Goal: Task Accomplishment & Management: Use online tool/utility

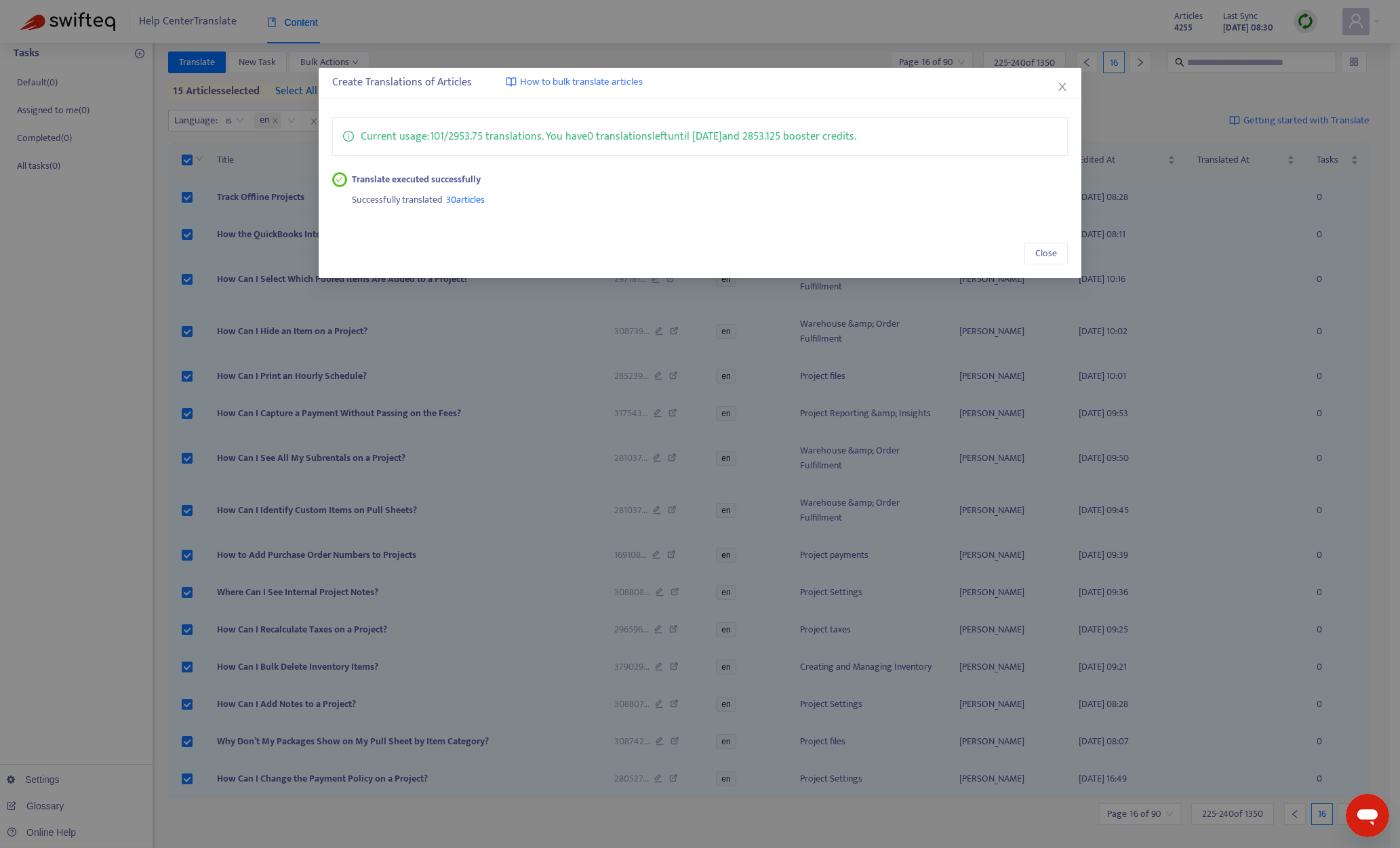
click at [1057, 88] on icon "close" at bounding box center [1062, 87] width 11 height 11
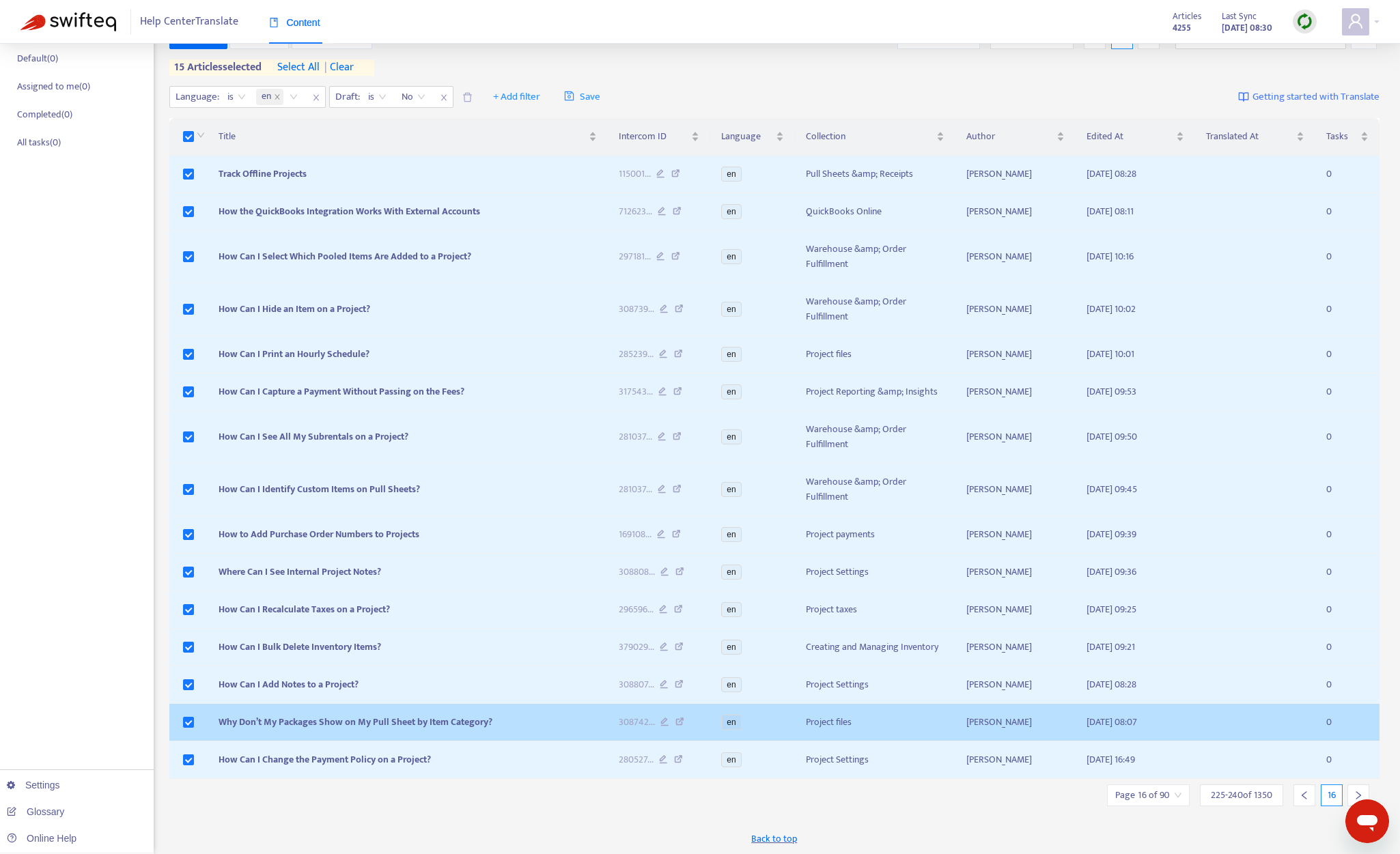
scroll to position [130, 0]
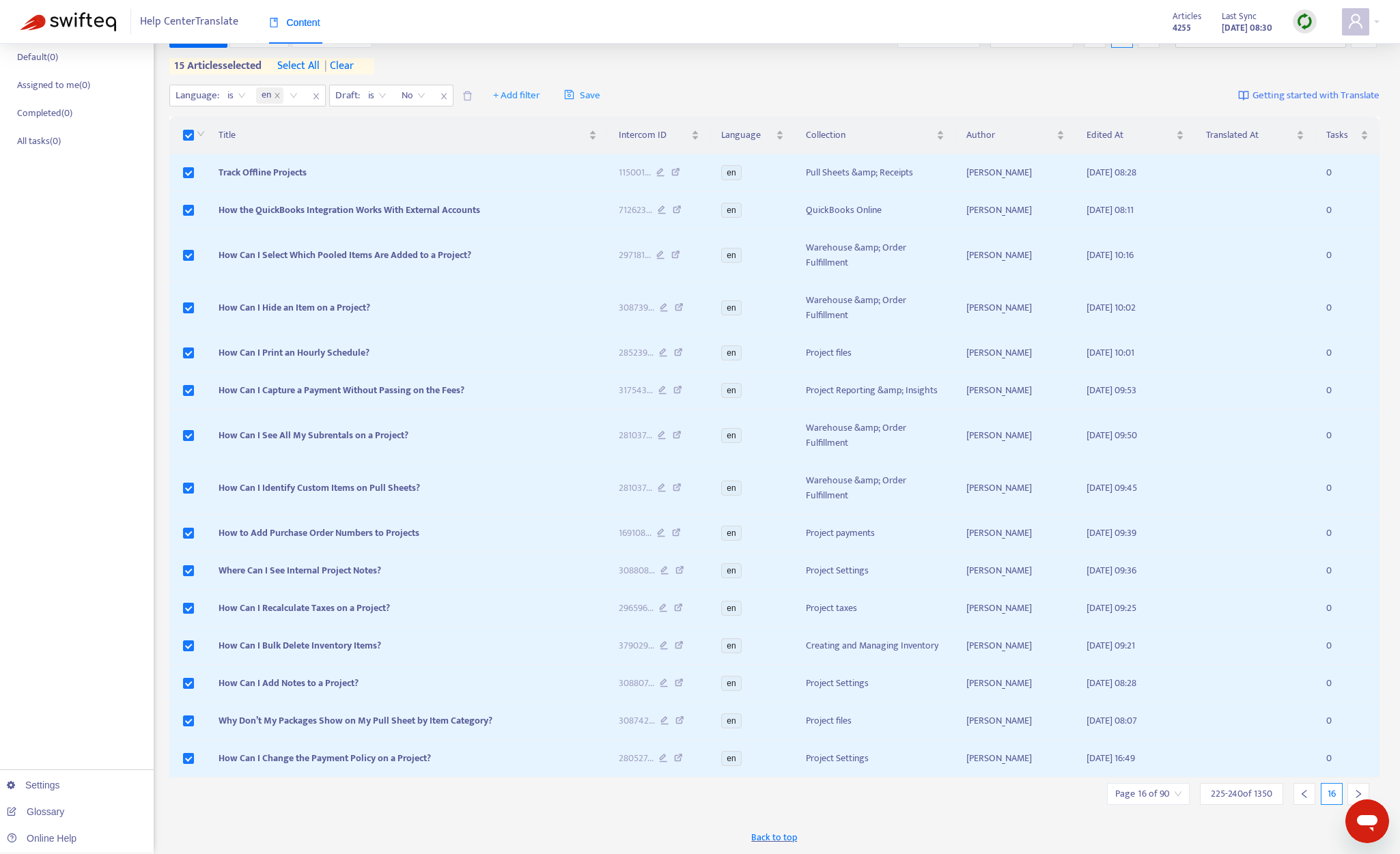
click at [1351, 790] on div at bounding box center [1358, 794] width 22 height 22
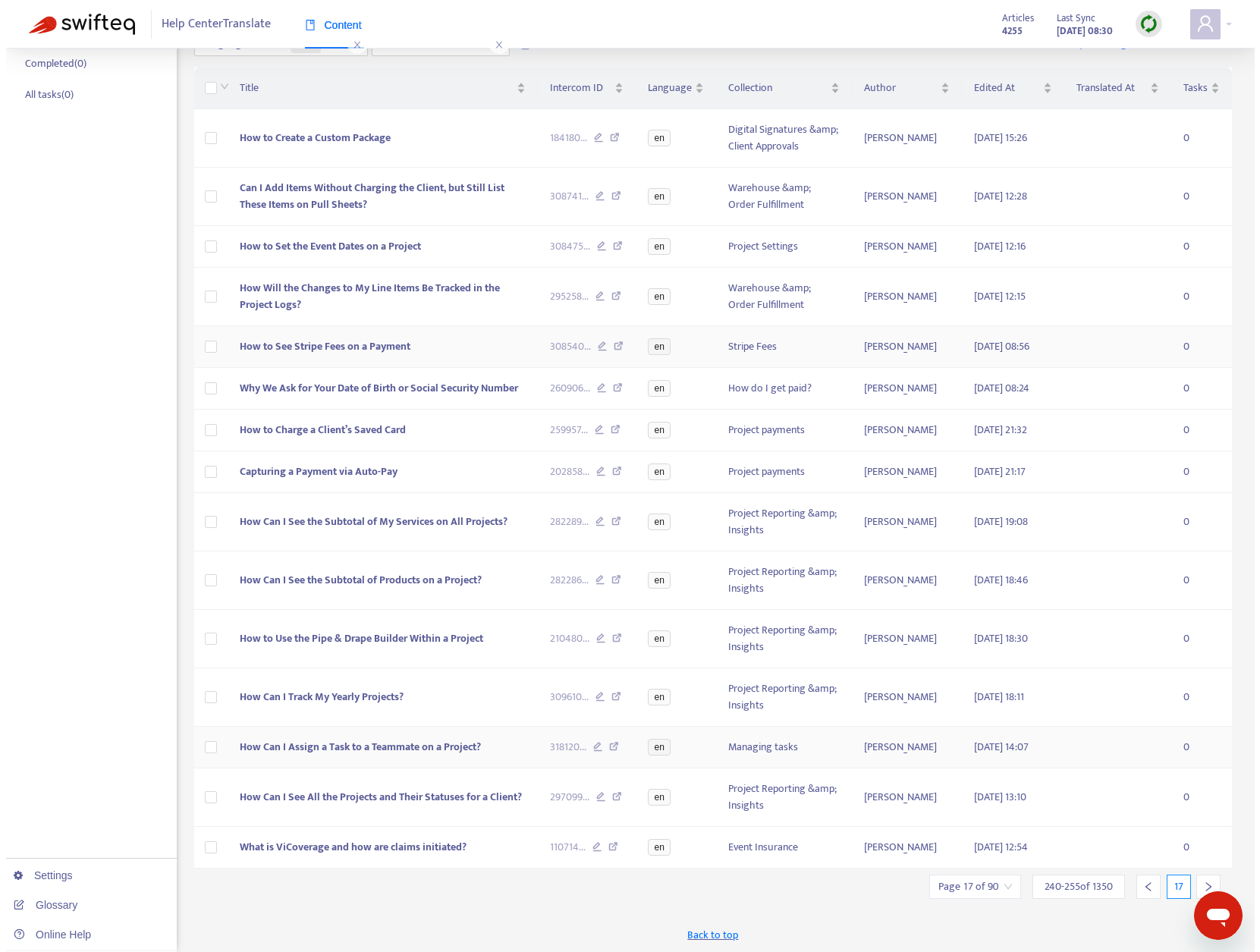
scroll to position [208, 0]
click at [416, 843] on span "What is ViCoverage and how are claims initiated?" at bounding box center [347, 845] width 227 height 17
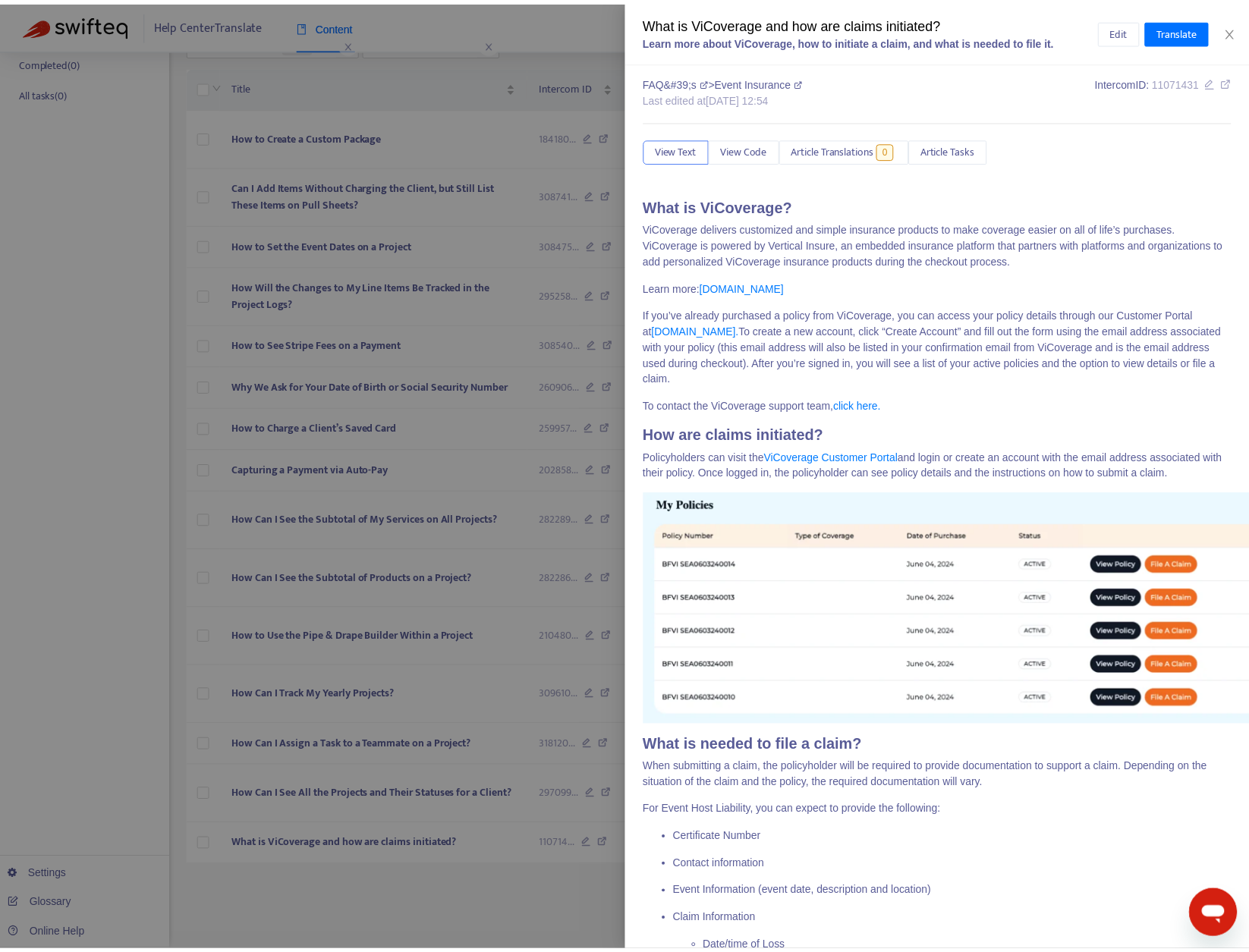
scroll to position [0, 0]
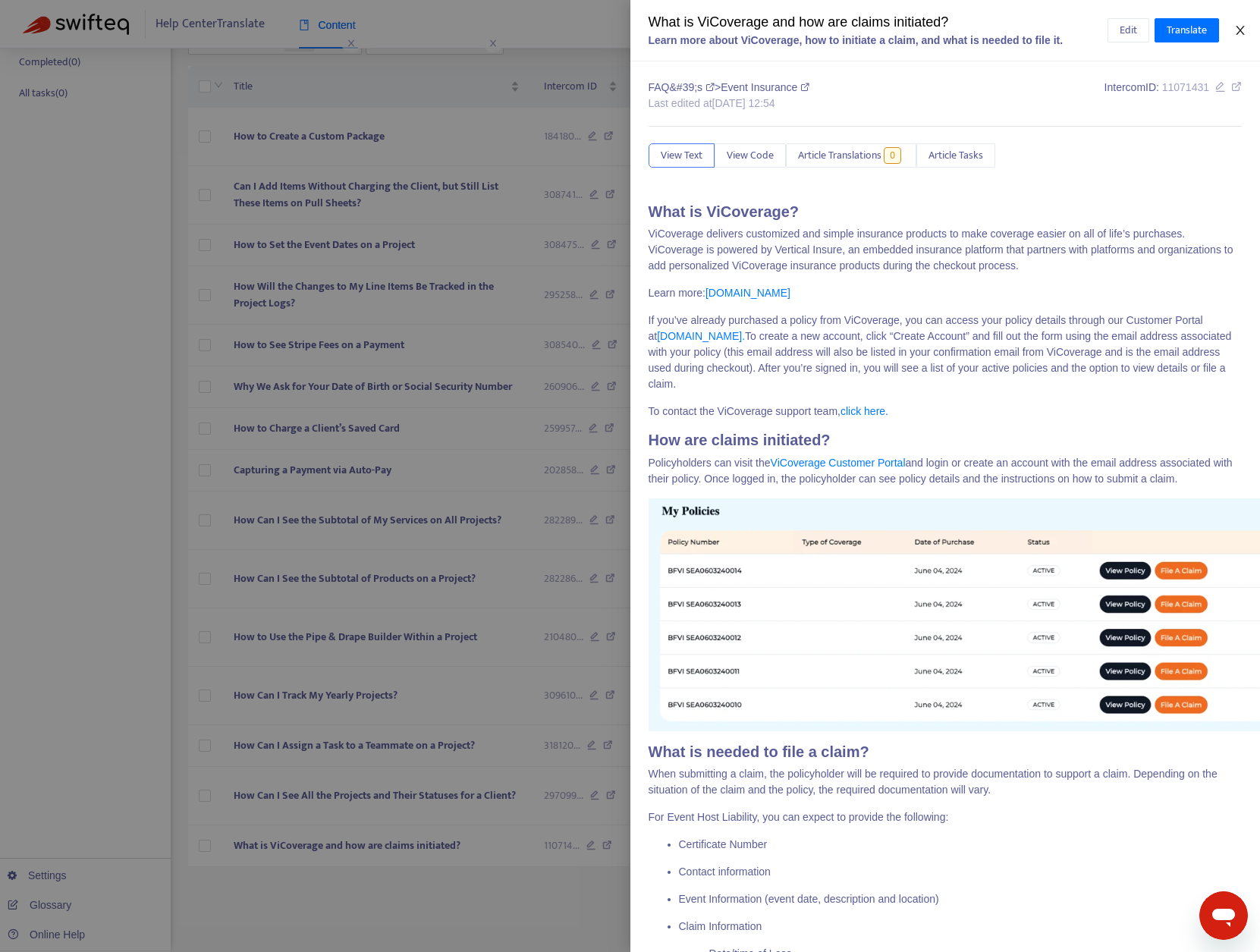
click at [1237, 26] on icon "close" at bounding box center [1240, 30] width 12 height 12
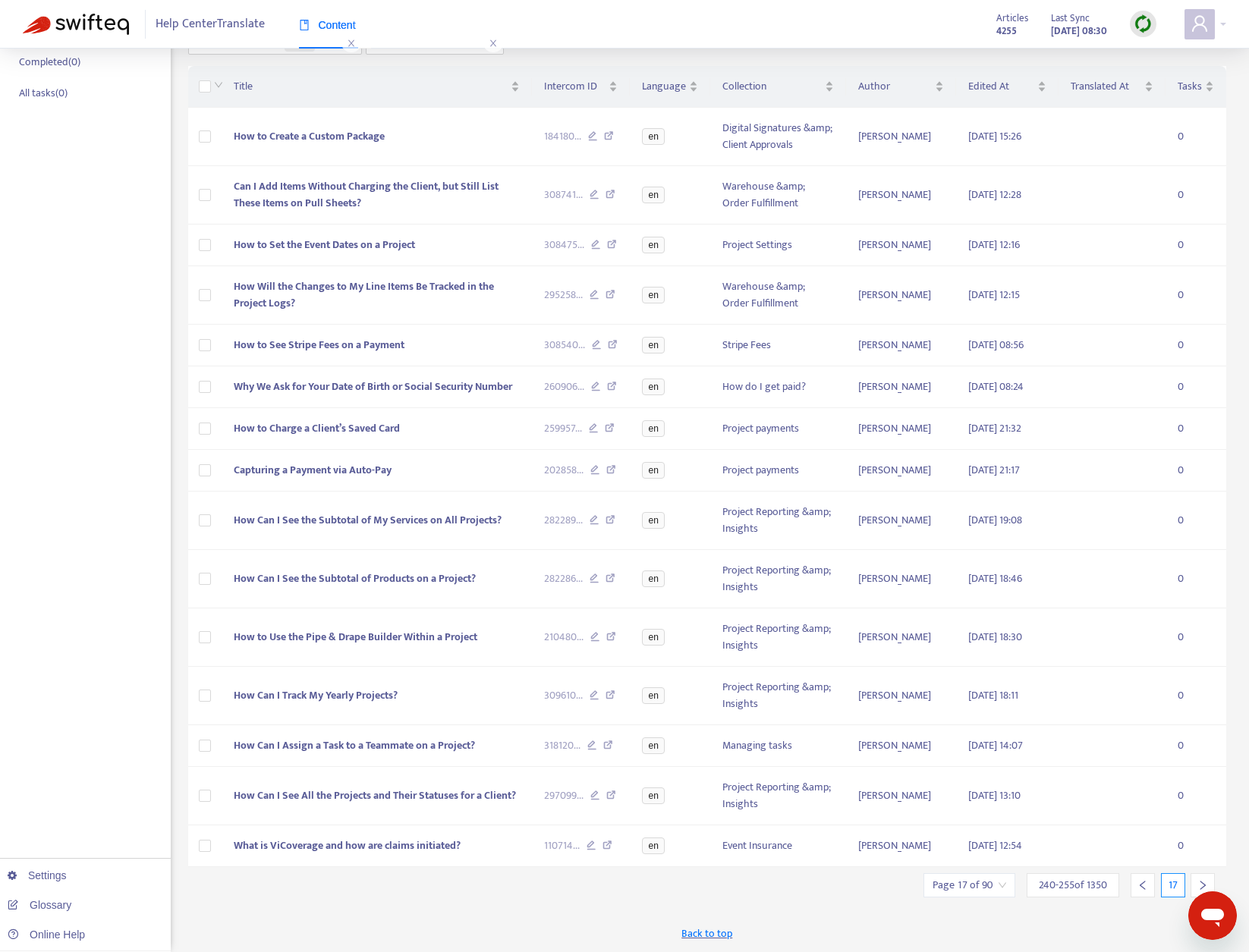
click at [1191, 879] on div at bounding box center [1203, 885] width 24 height 24
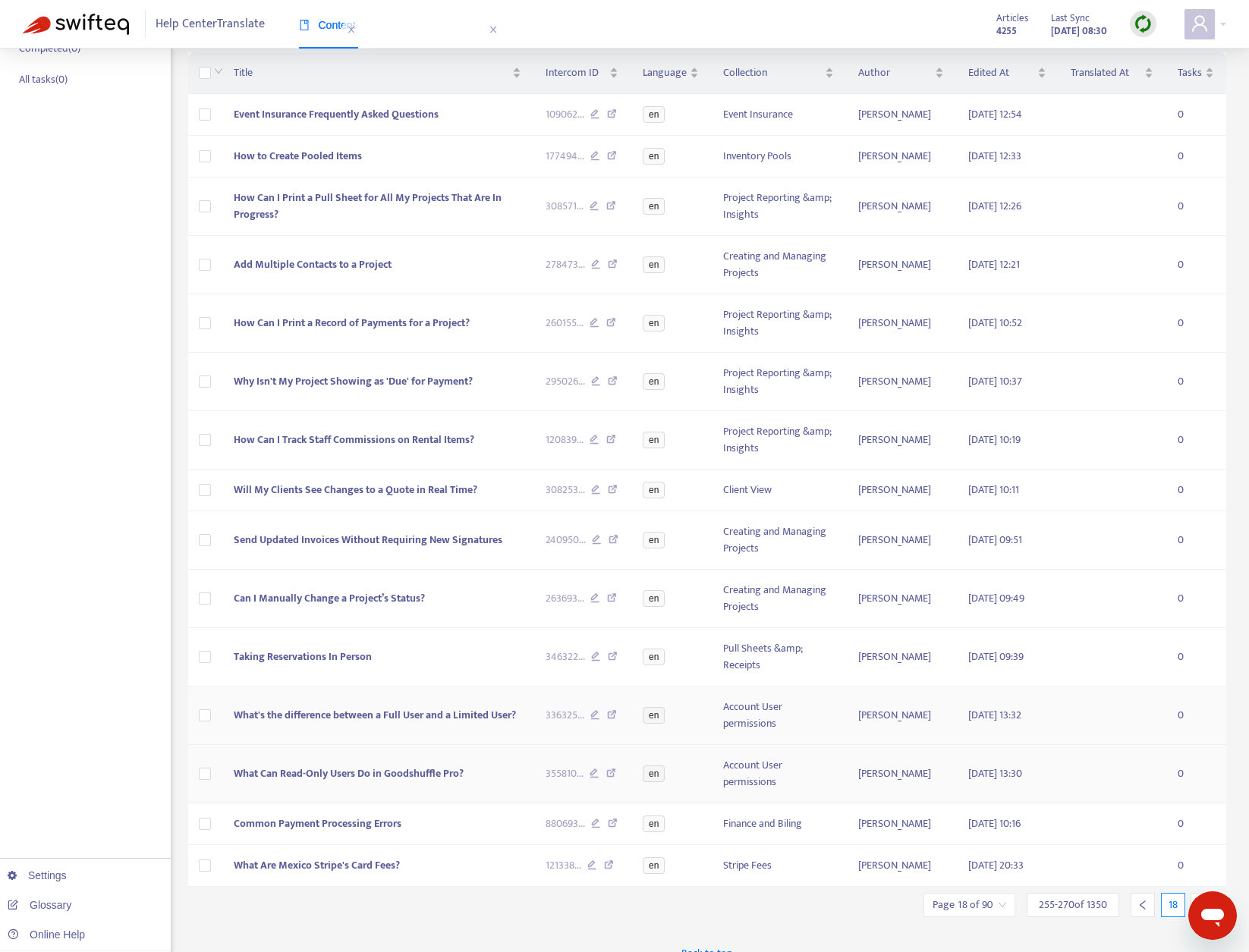
scroll to position [241, 0]
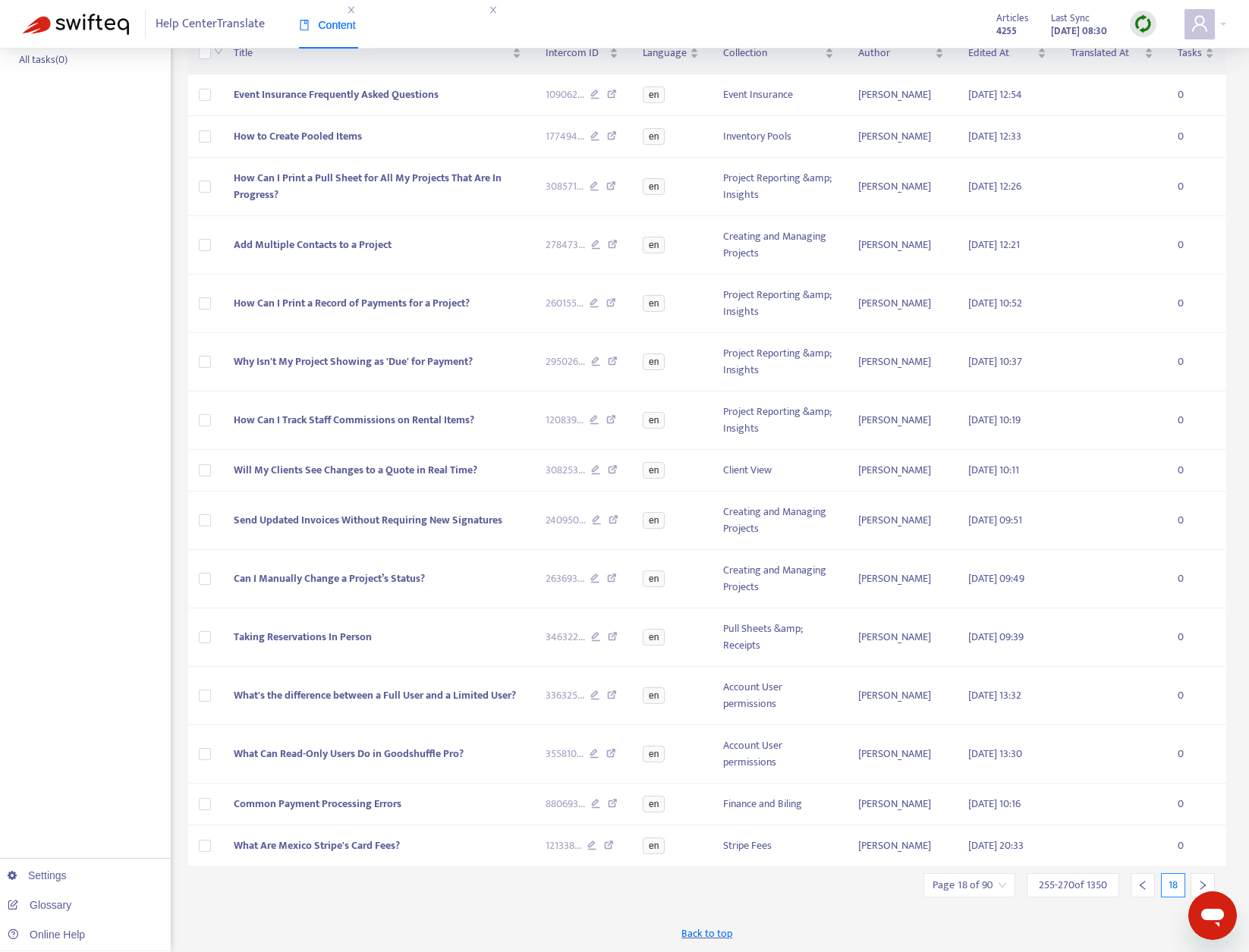
click at [1205, 880] on icon "right" at bounding box center [1203, 885] width 11 height 11
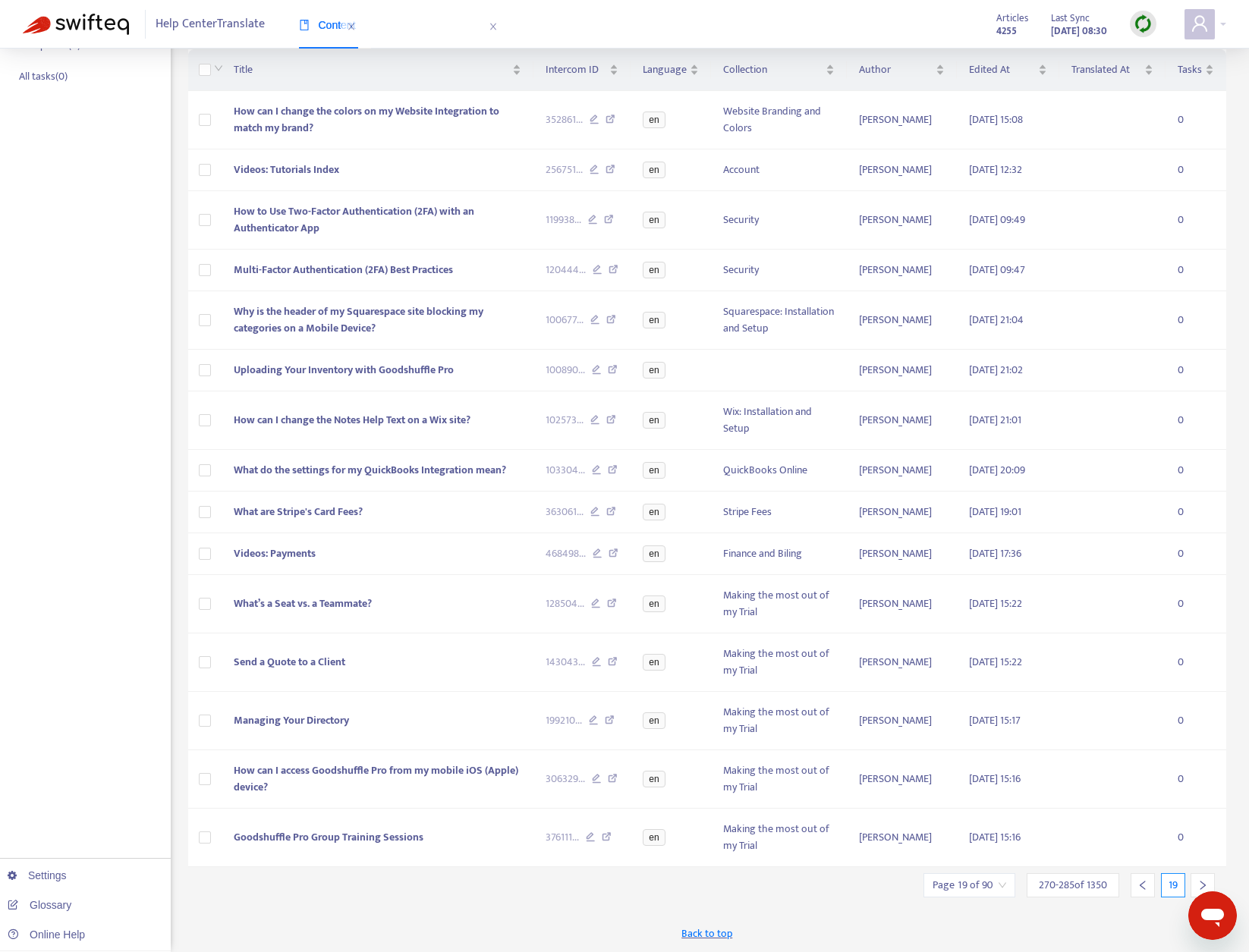
scroll to position [225, 0]
click at [1205, 880] on icon "right" at bounding box center [1203, 885] width 11 height 11
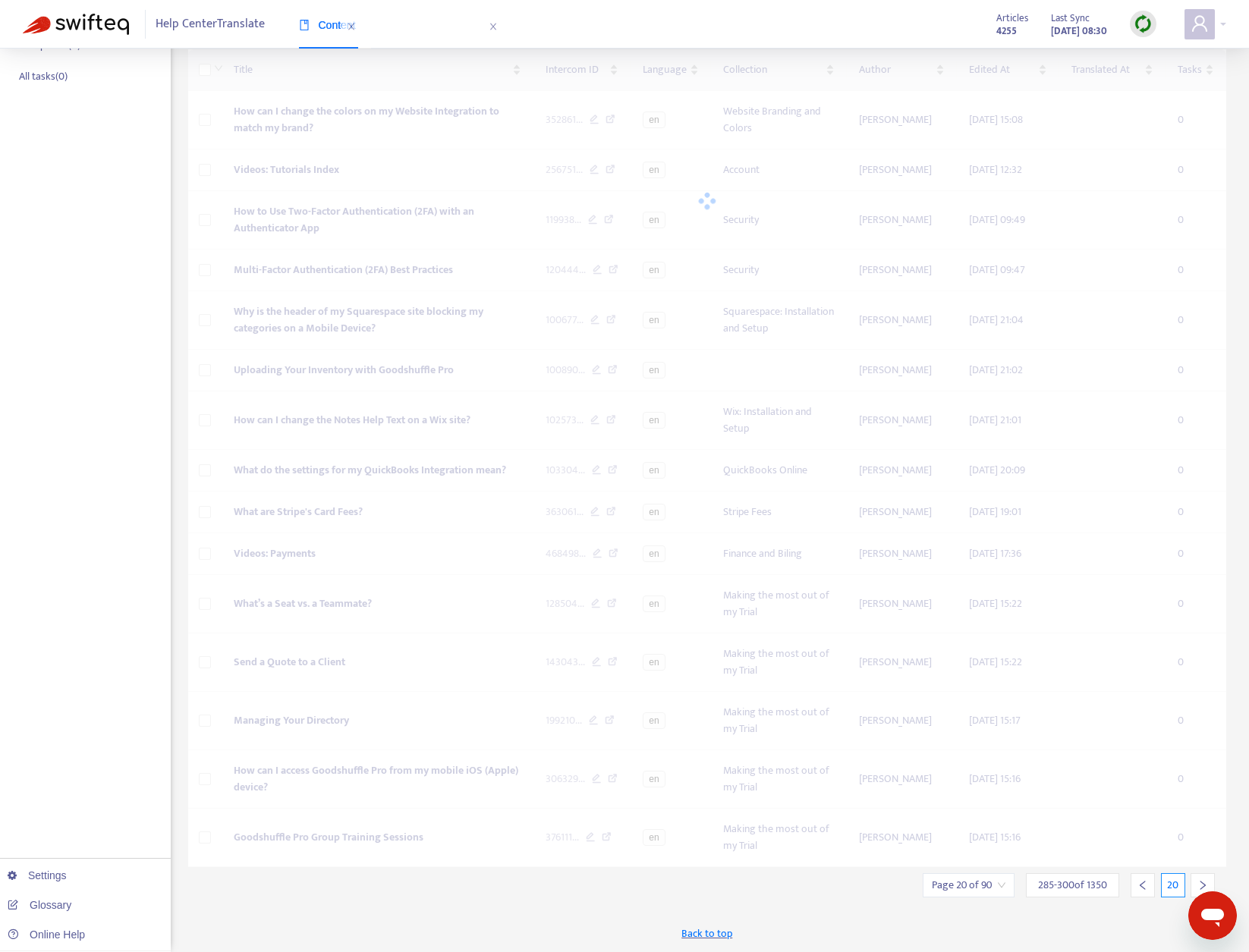
scroll to position [175, 0]
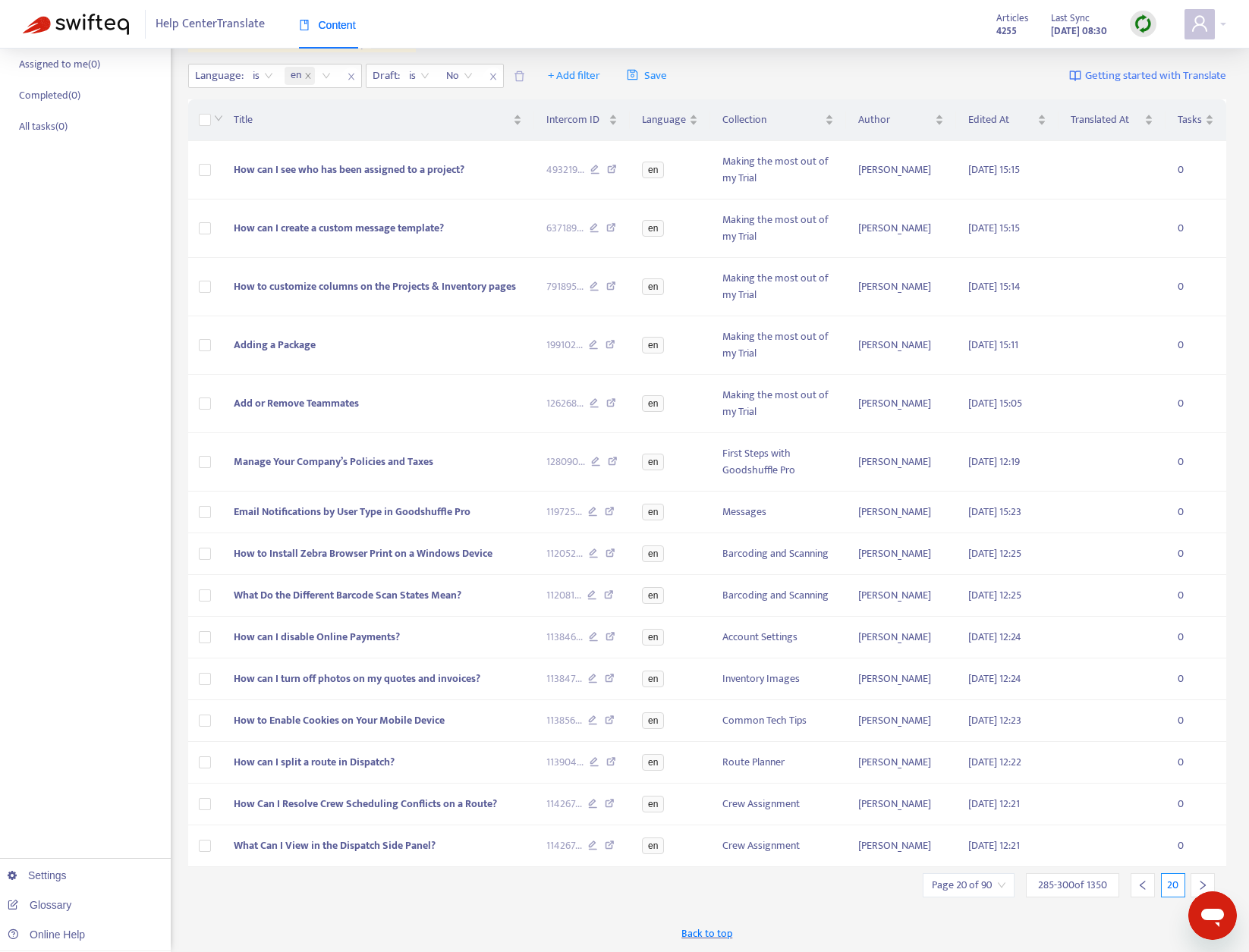
click at [1147, 892] on div at bounding box center [1143, 885] width 24 height 24
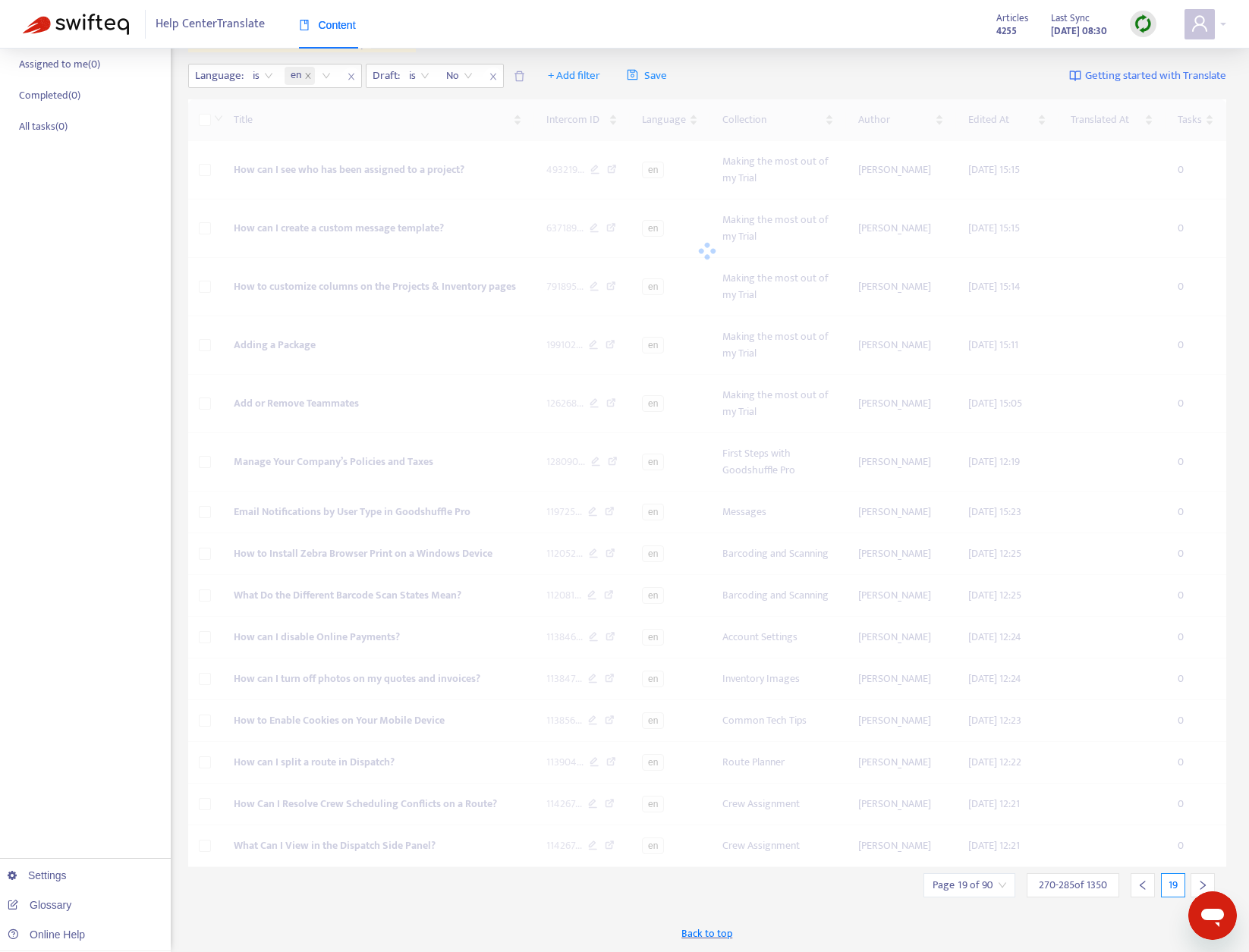
click at [1148, 891] on div at bounding box center [1143, 885] width 24 height 24
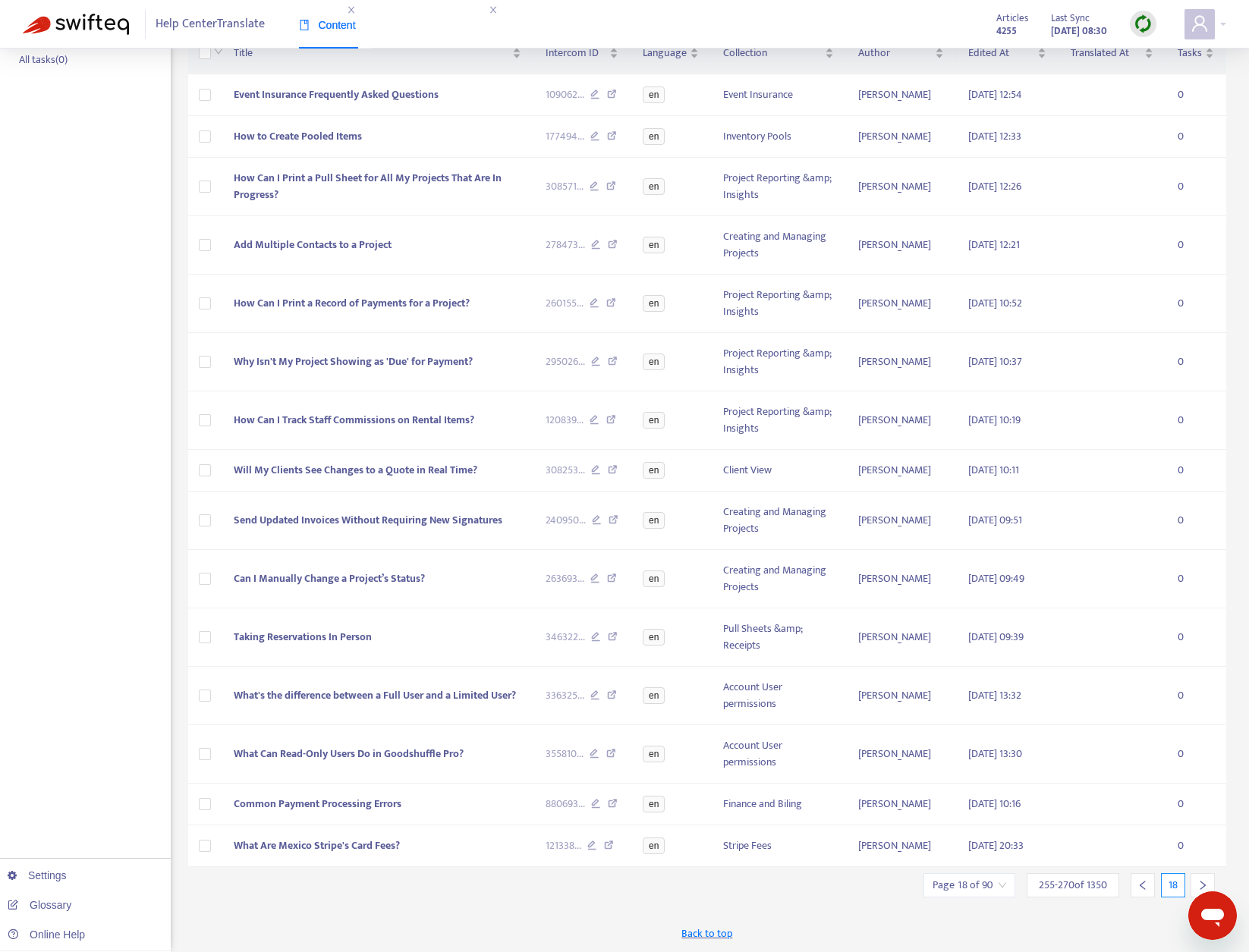
click at [1148, 891] on div at bounding box center [1143, 885] width 24 height 24
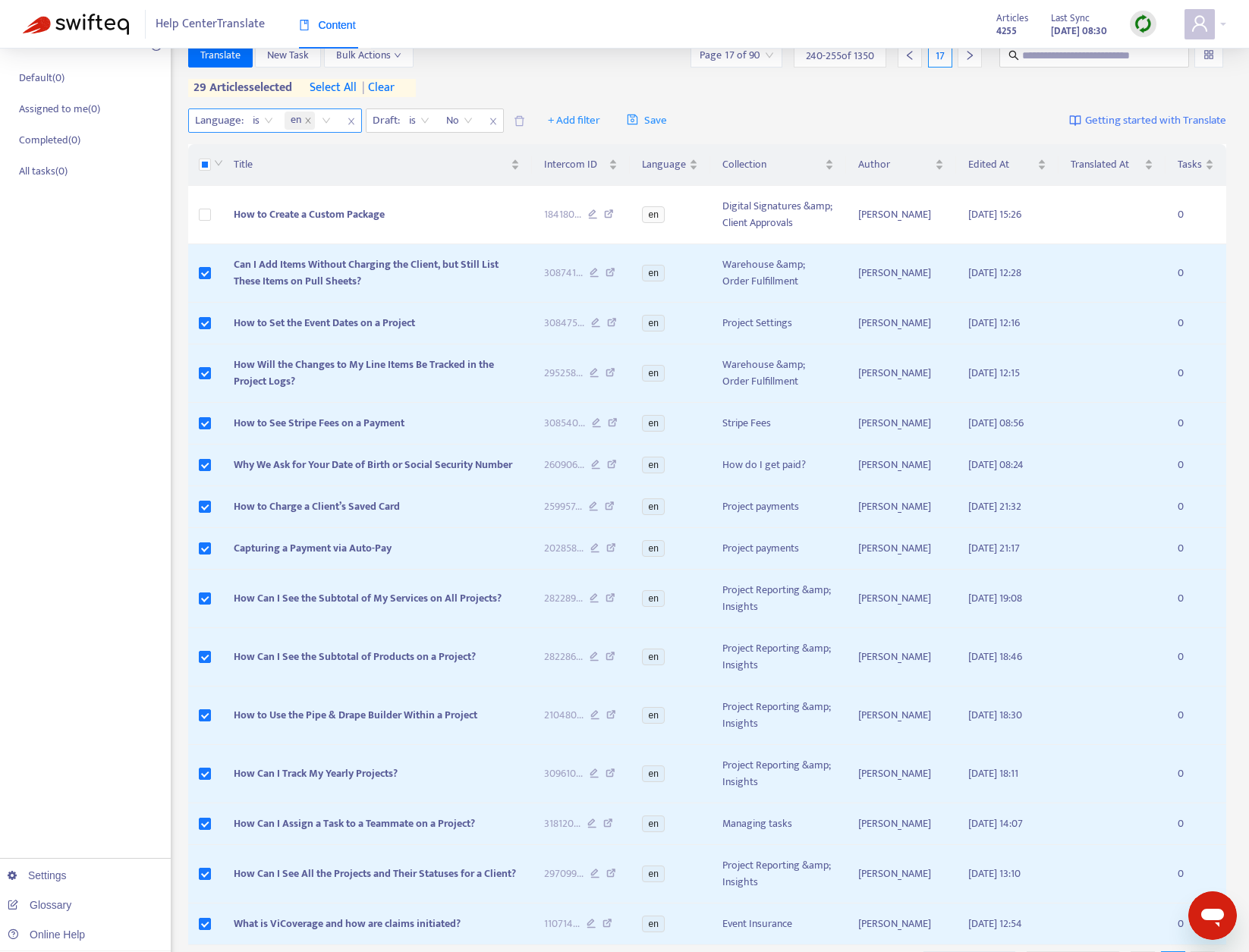
scroll to position [0, 0]
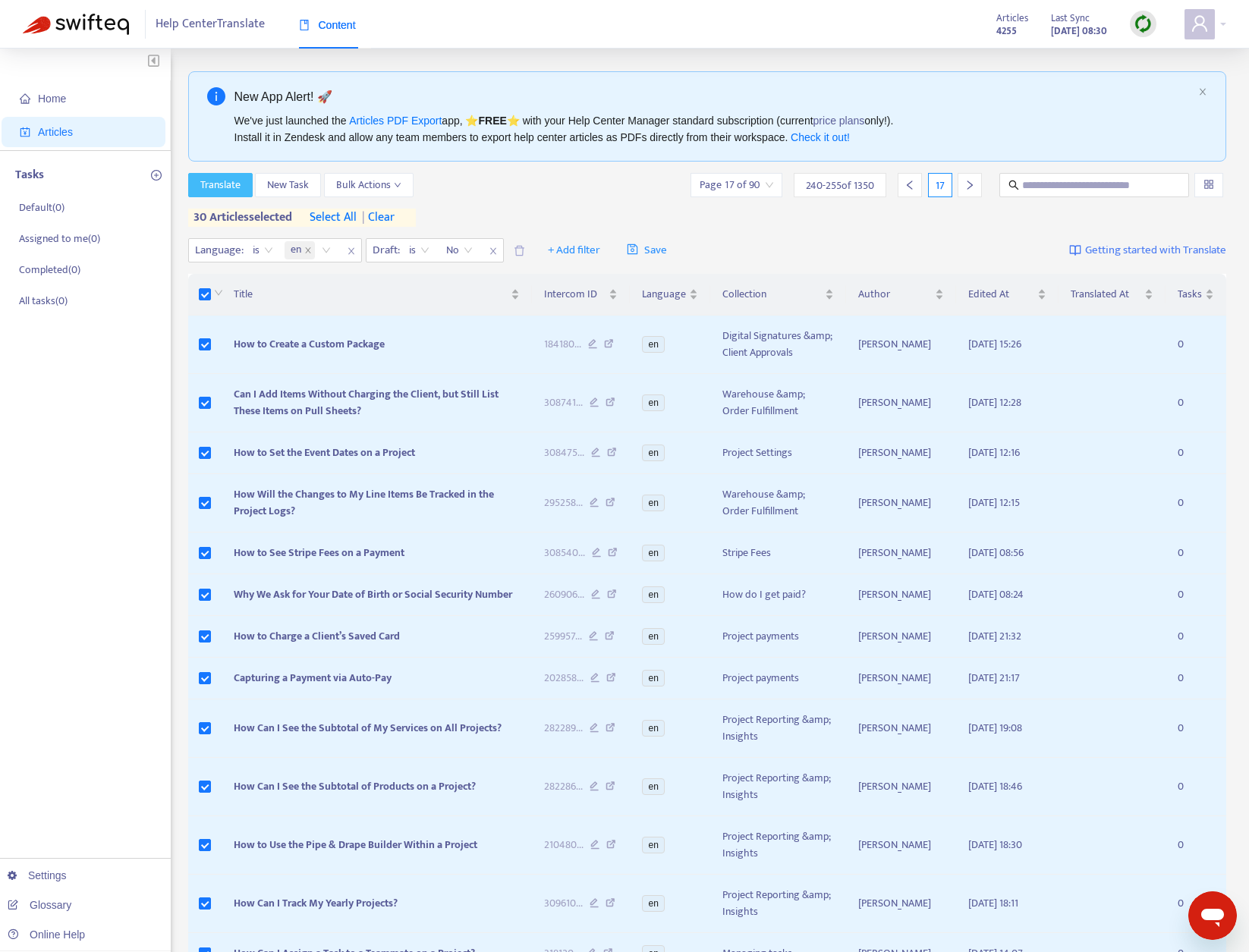
click at [220, 183] on span "Translate" at bounding box center [220, 185] width 40 height 17
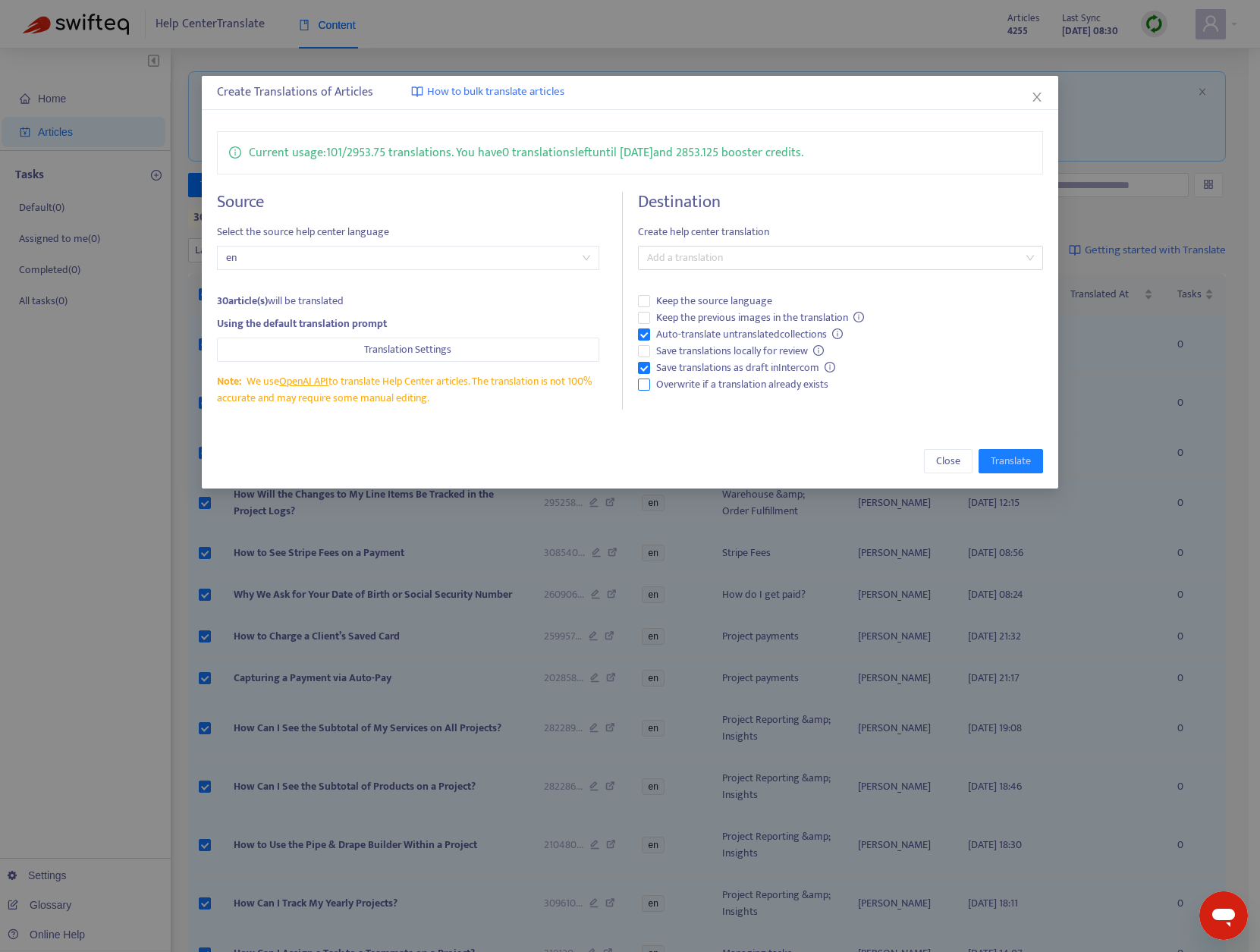
click at [723, 383] on span "Overwrite if a translation already exists" at bounding box center [742, 385] width 184 height 17
click at [741, 256] on div at bounding box center [833, 258] width 383 height 18
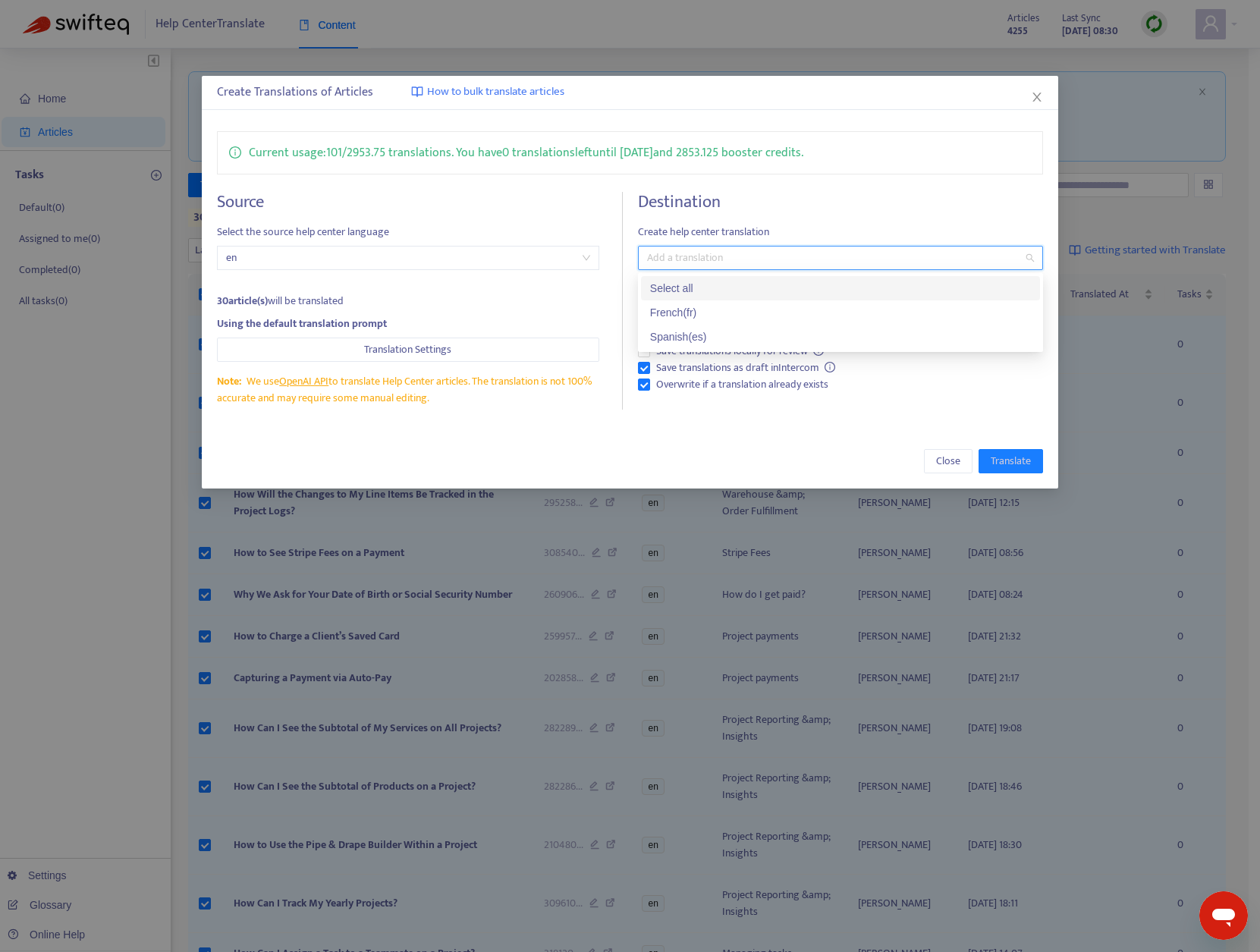
click at [722, 313] on div "French ( fr )" at bounding box center [840, 313] width 381 height 17
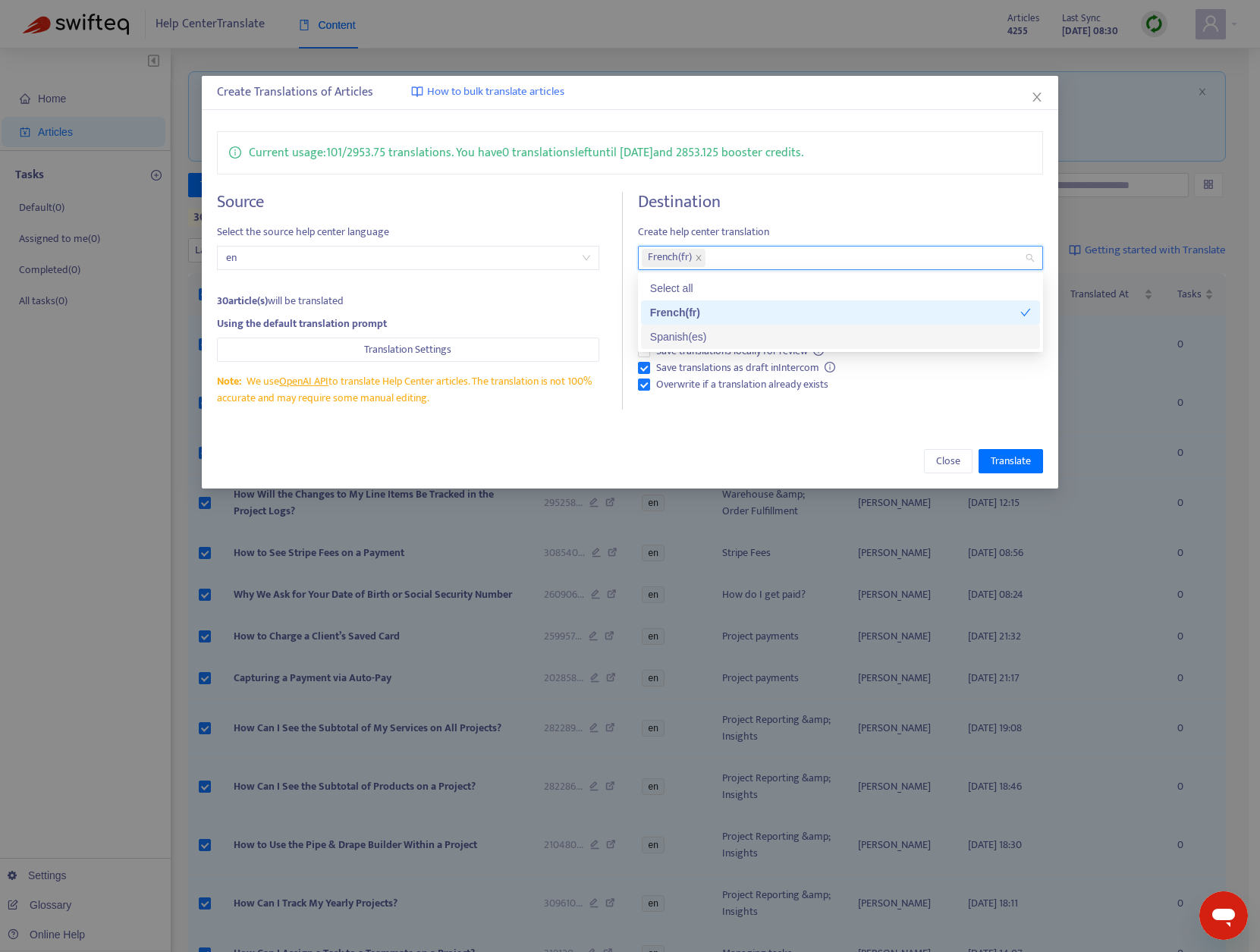
click at [715, 339] on div "Spanish ( es )" at bounding box center [840, 337] width 381 height 17
click at [1000, 456] on span "Translate" at bounding box center [1010, 462] width 40 height 17
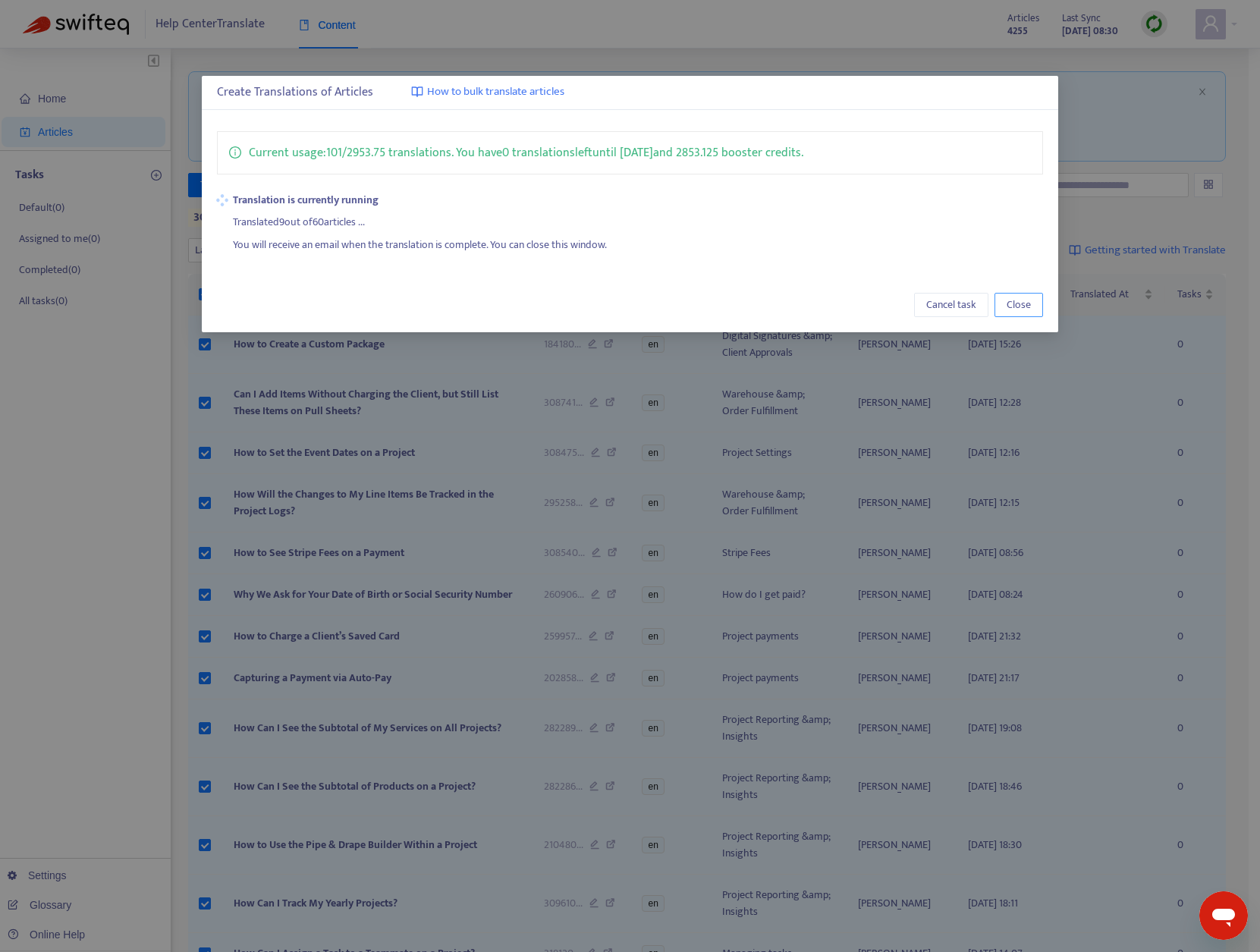
click at [1022, 311] on span "Close" at bounding box center [1019, 305] width 24 height 17
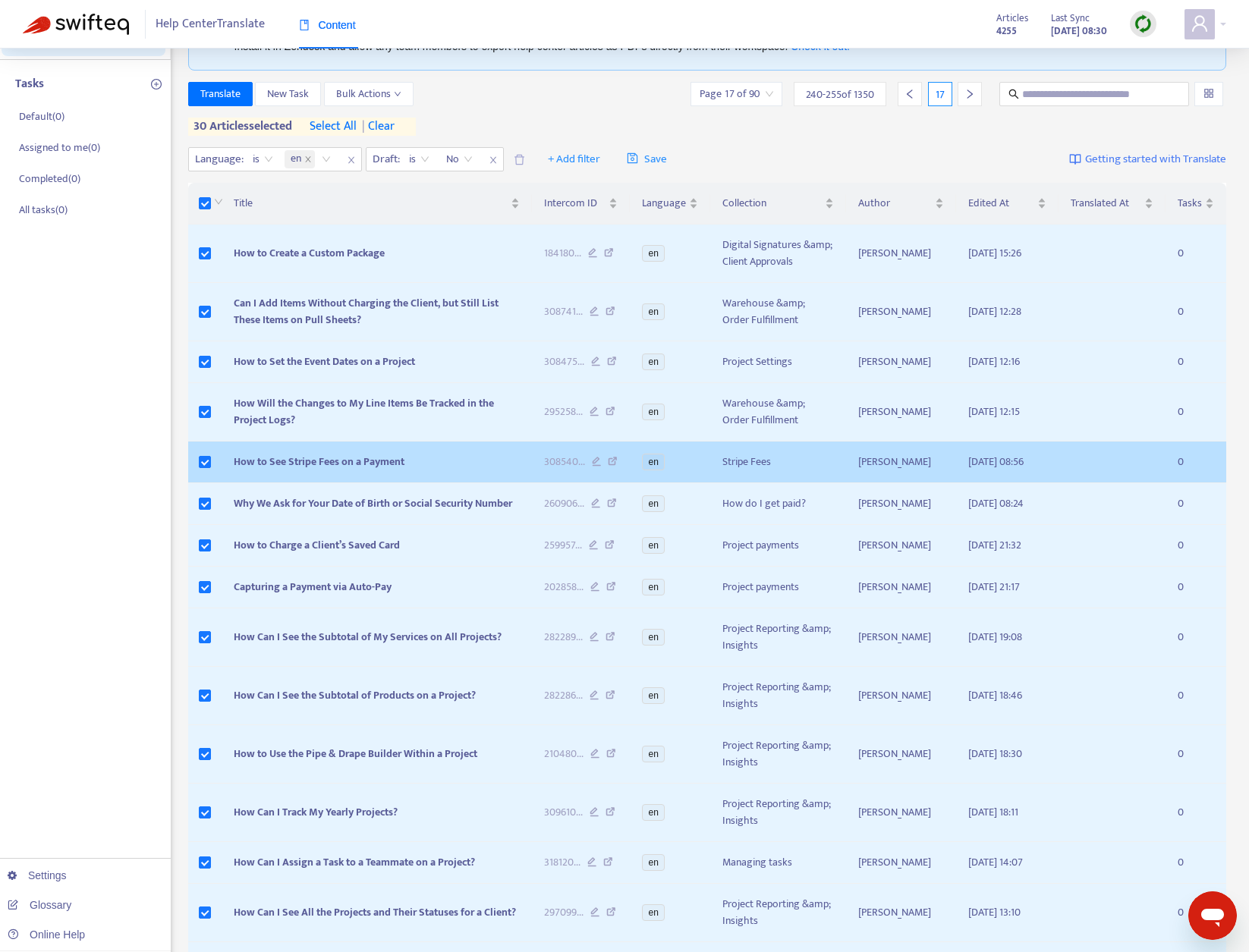
scroll to position [208, 0]
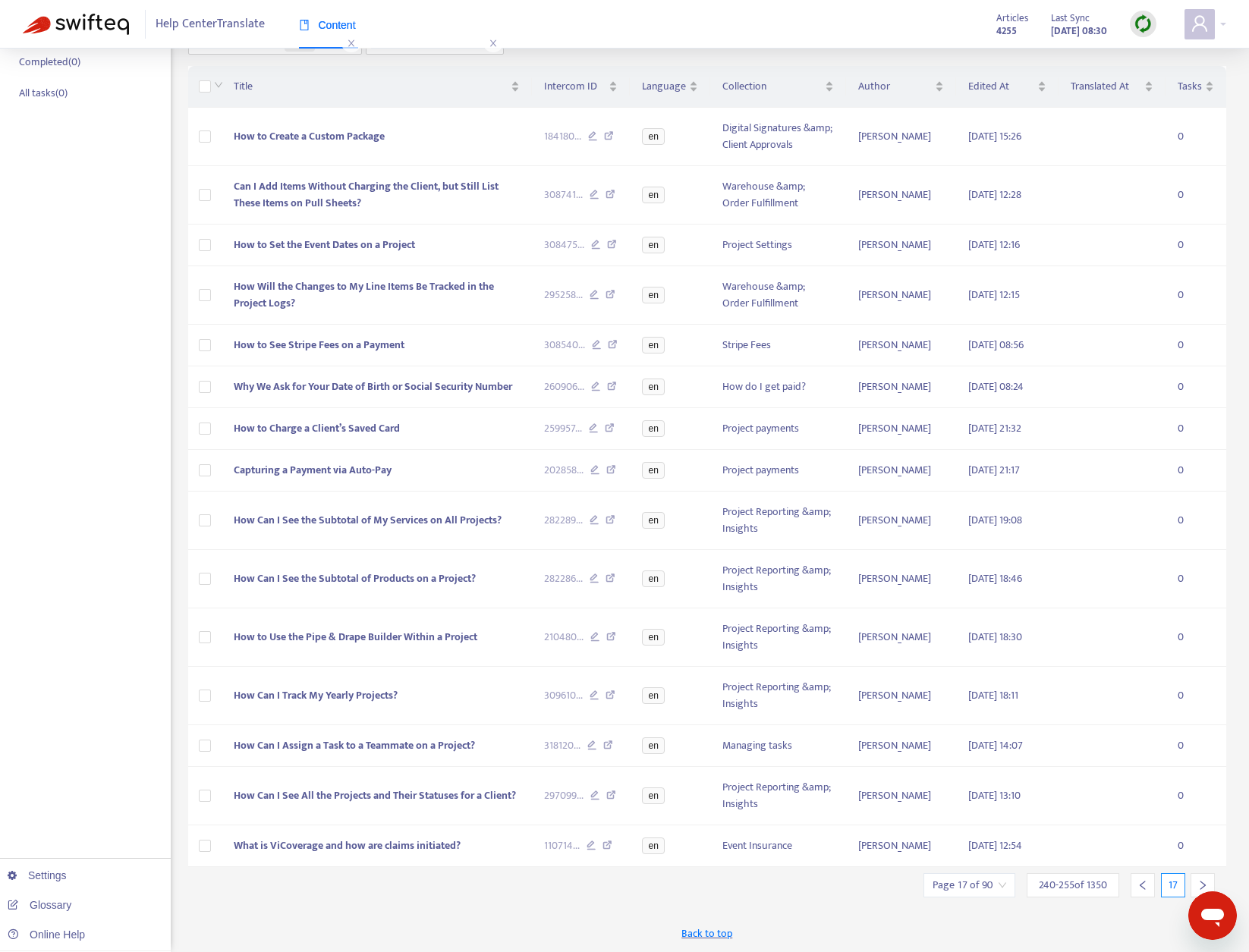
click at [1202, 876] on div at bounding box center [1203, 885] width 24 height 24
